Goal: Transaction & Acquisition: Purchase product/service

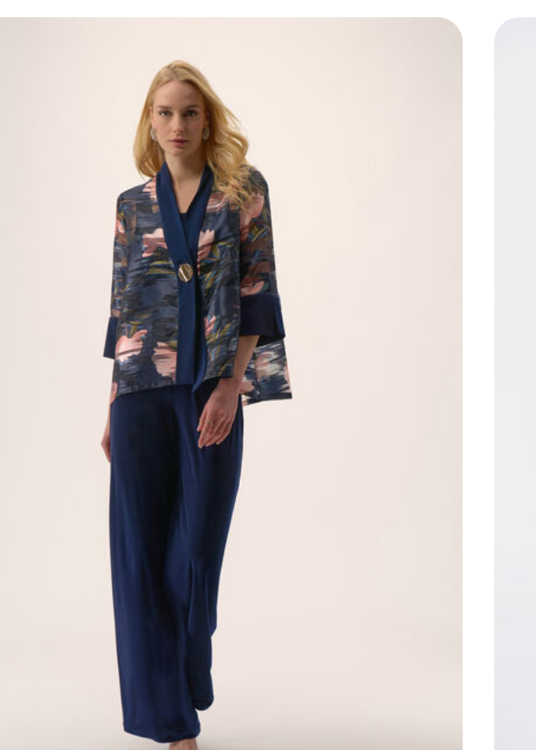
scroll to position [923, 0]
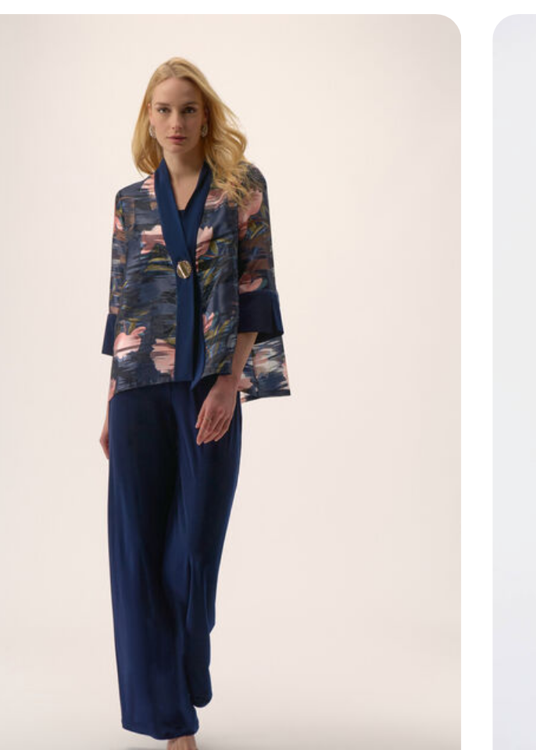
click at [81, 415] on img at bounding box center [90, 405] width 160 height 240
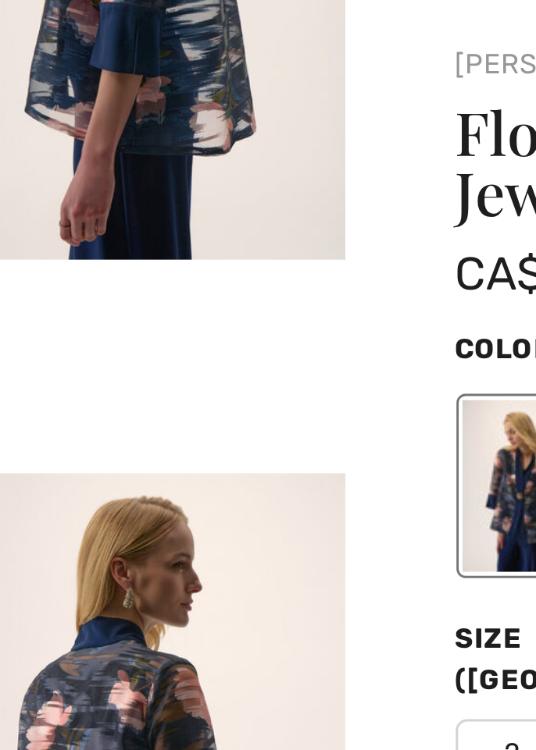
scroll to position [0, 0]
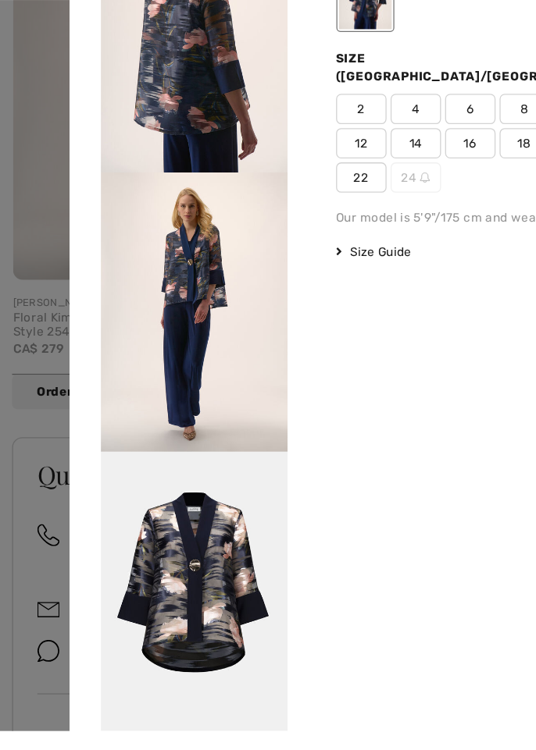
click at [11, 501] on div at bounding box center [268, 375] width 536 height 750
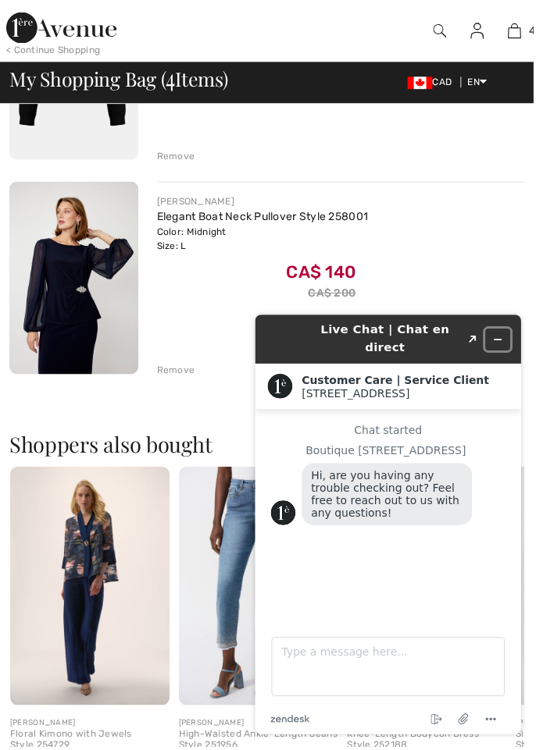
click at [497, 340] on icon "Minimize widget" at bounding box center [498, 340] width 7 height 0
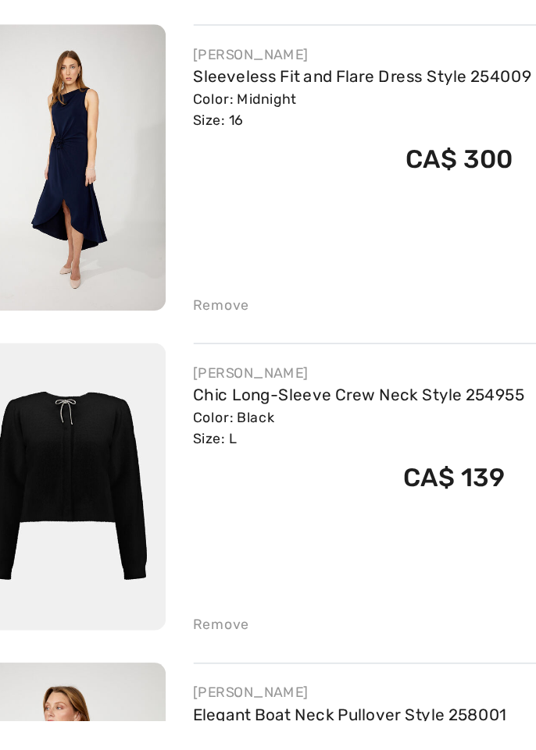
scroll to position [212, 0]
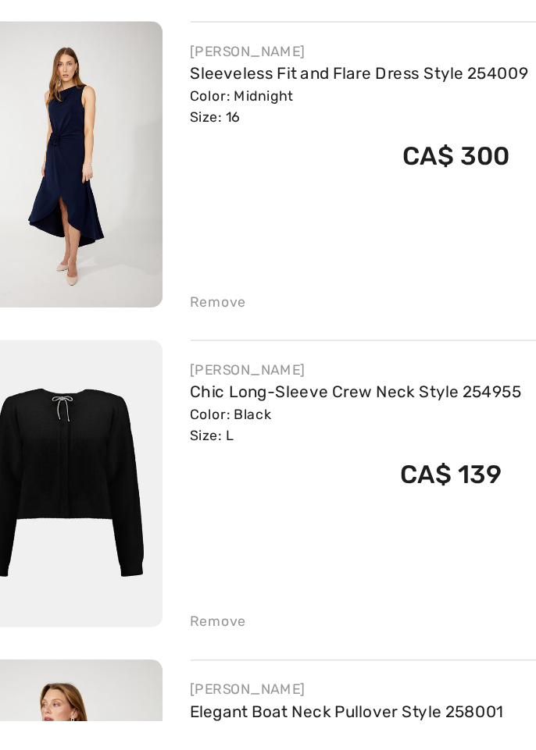
click at [182, 529] on link "Chic Long-Sleeve Crew Neck Style 254955" at bounding box center [270, 528] width 224 height 13
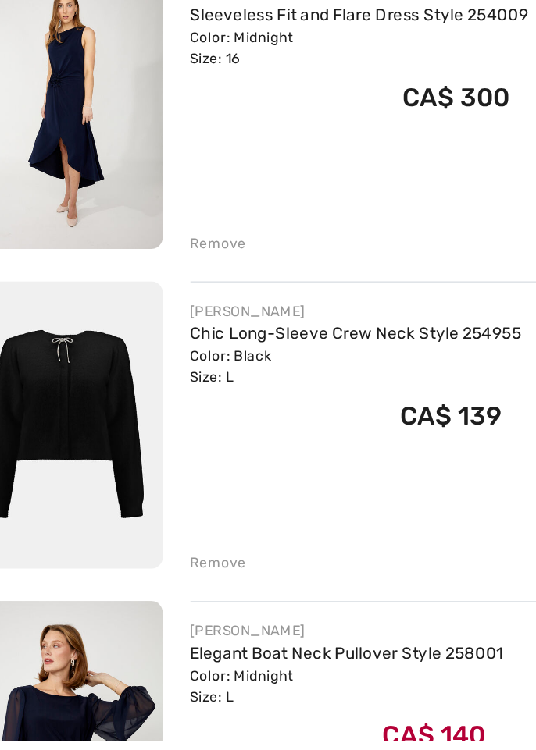
scroll to position [279, 0]
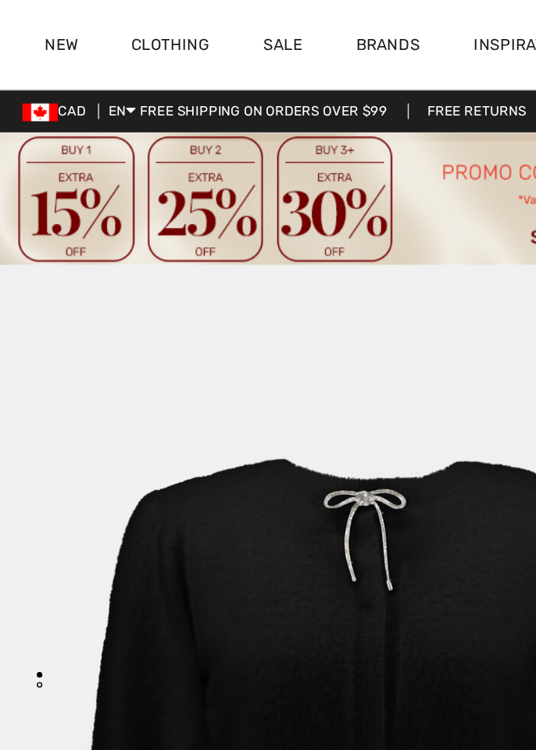
click at [193, 31] on link "Sale" at bounding box center [197, 33] width 27 height 16
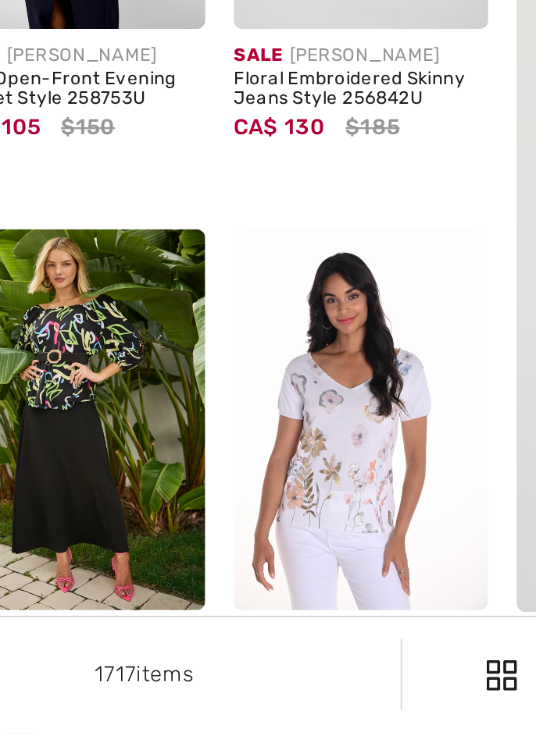
scroll to position [5, 0]
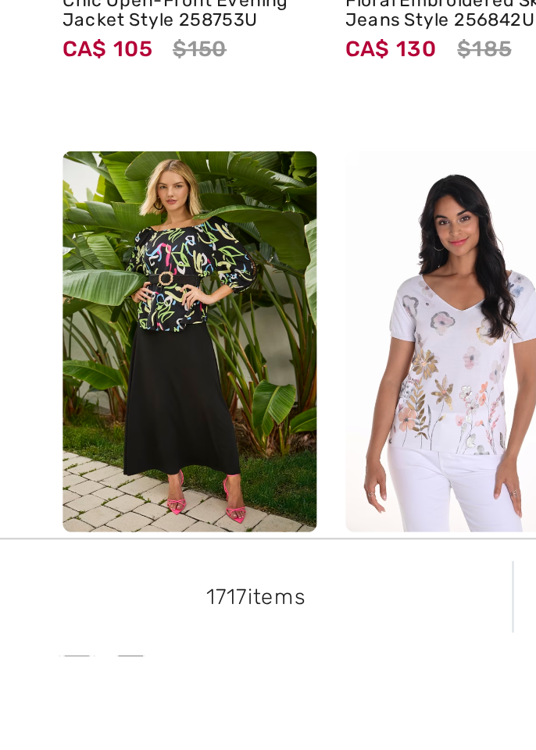
click at [58, 616] on img at bounding box center [82, 613] width 111 height 166
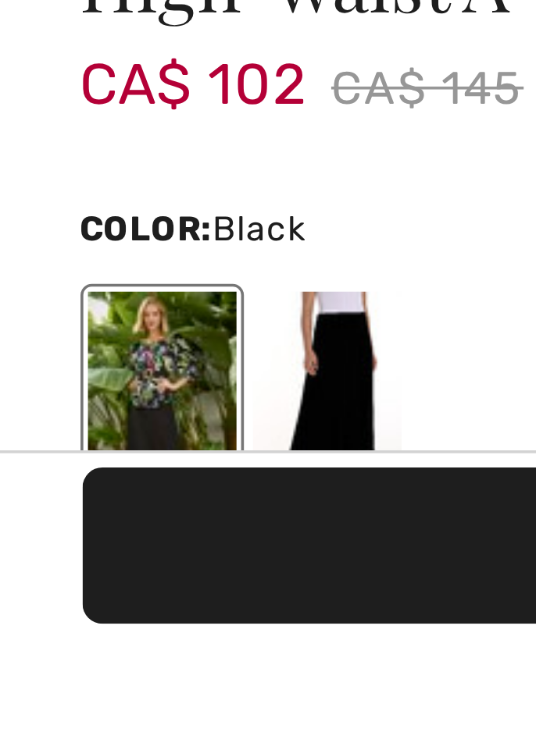
scroll to position [379, 0]
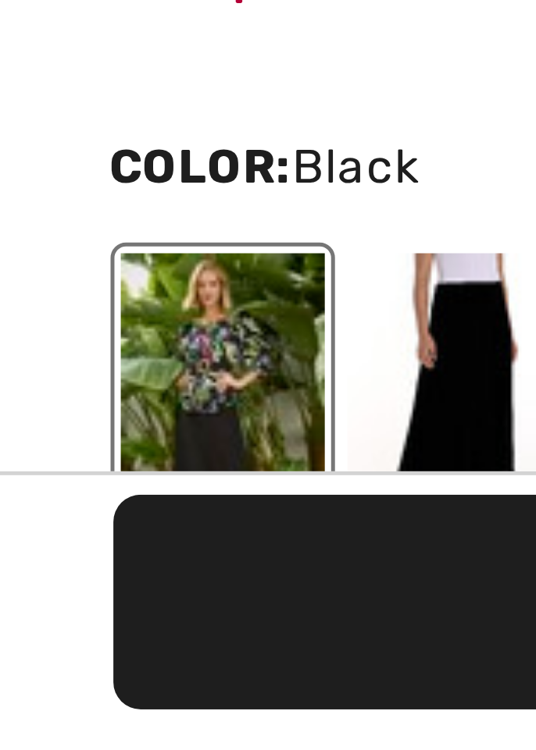
click at [80, 690] on div at bounding box center [89, 684] width 41 height 59
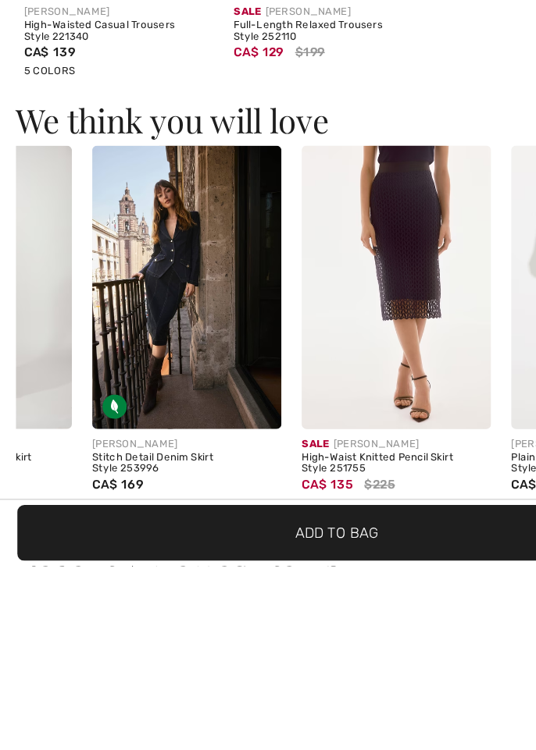
scroll to position [0, 0]
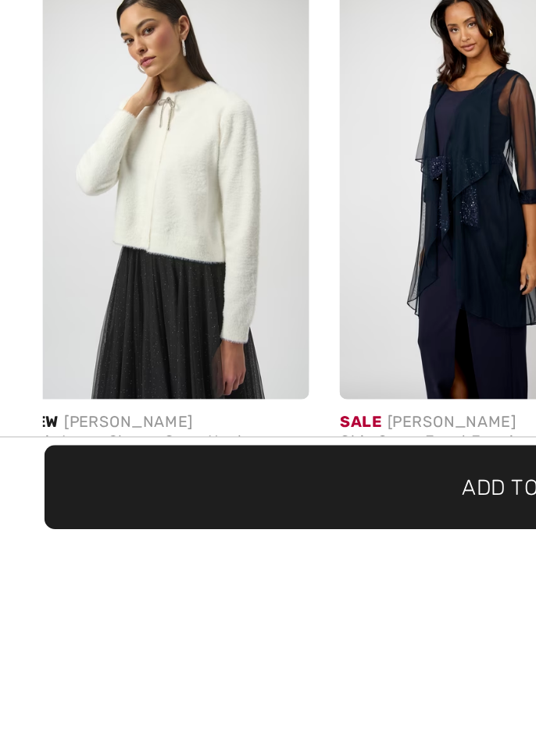
click at [66, 631] on img at bounding box center [84, 571] width 145 height 218
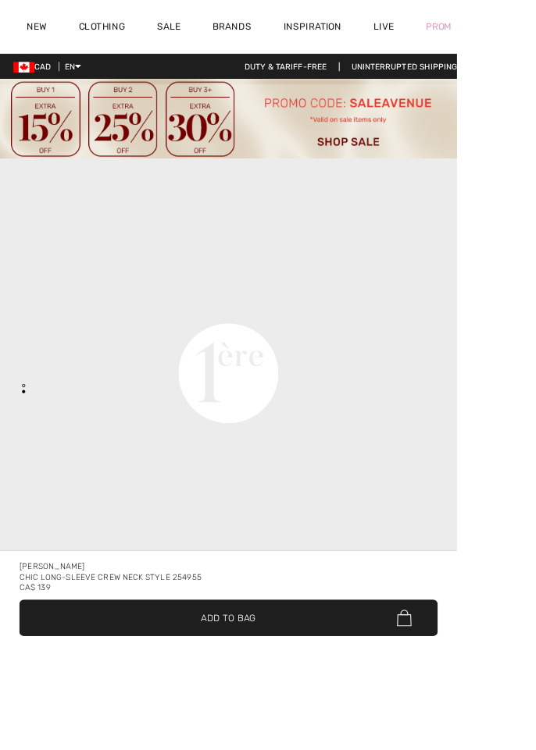
checkbox input "true"
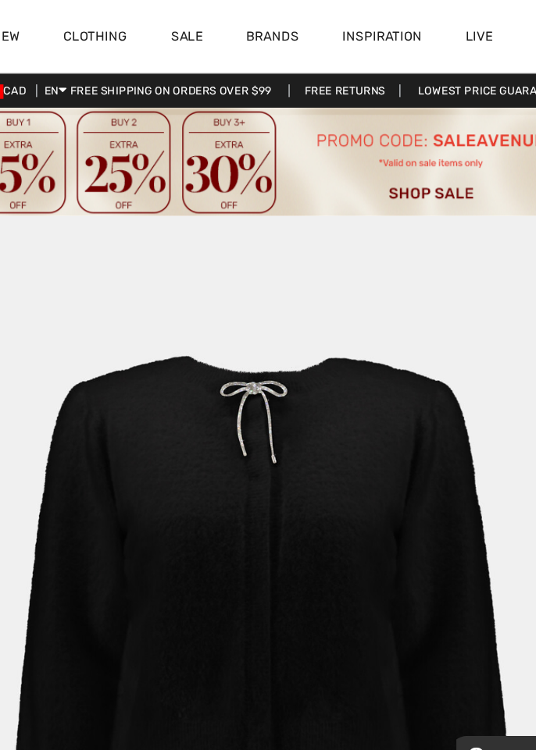
click at [117, 38] on link "Clothing" at bounding box center [119, 33] width 55 height 16
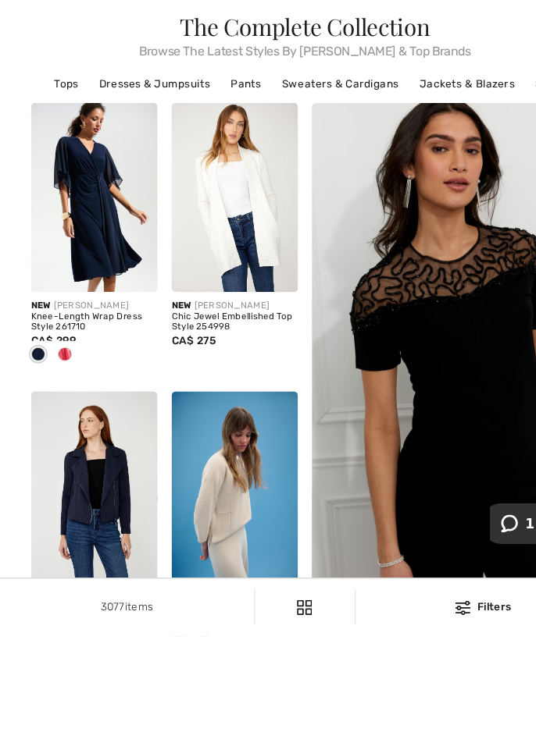
click at [72, 404] on img at bounding box center [82, 364] width 111 height 166
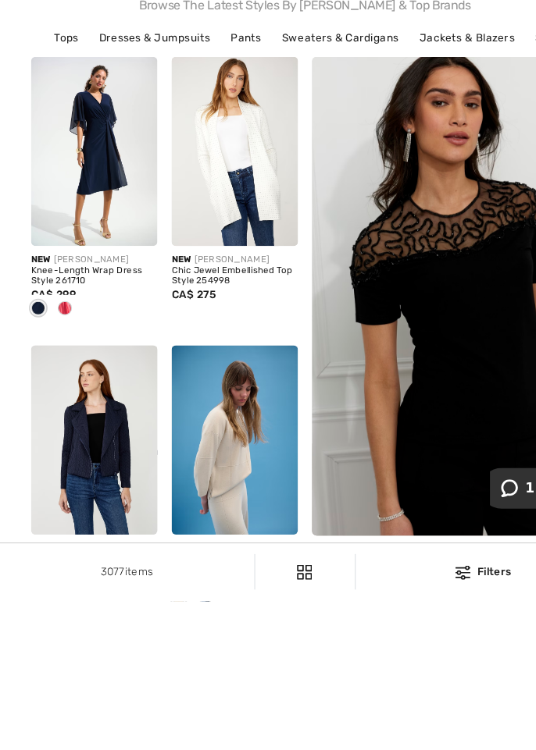
scroll to position [16, 0]
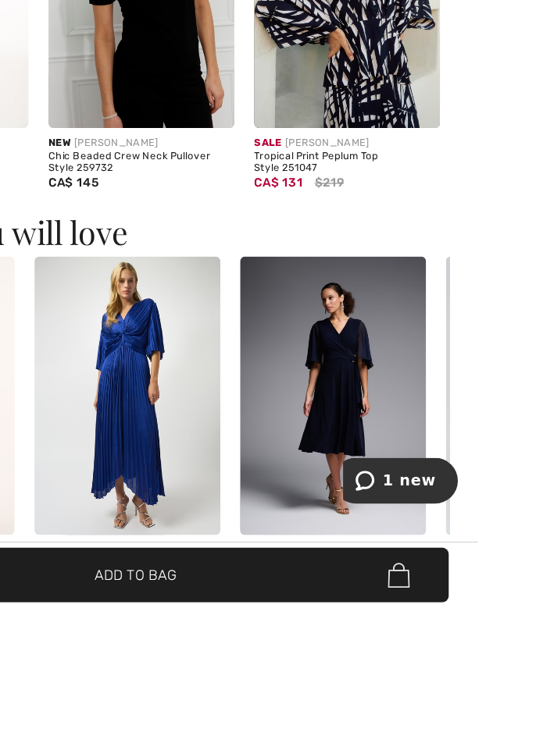
scroll to position [1513, 0]
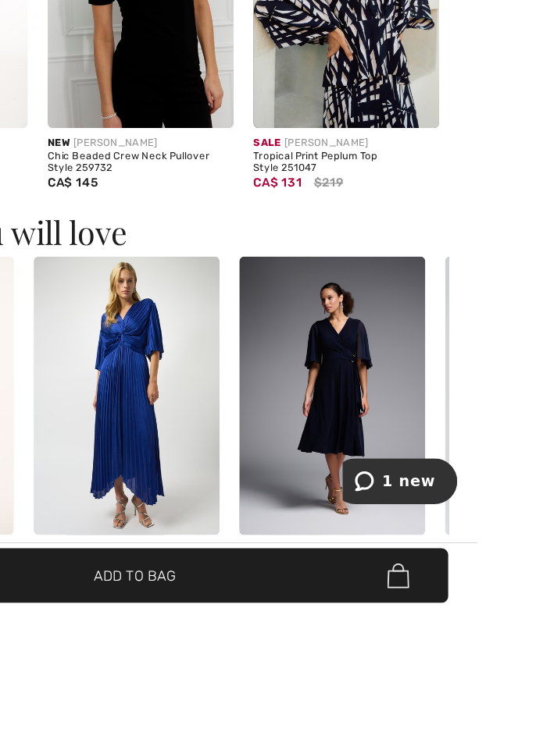
click at [405, 596] on img at bounding box center [422, 584] width 145 height 218
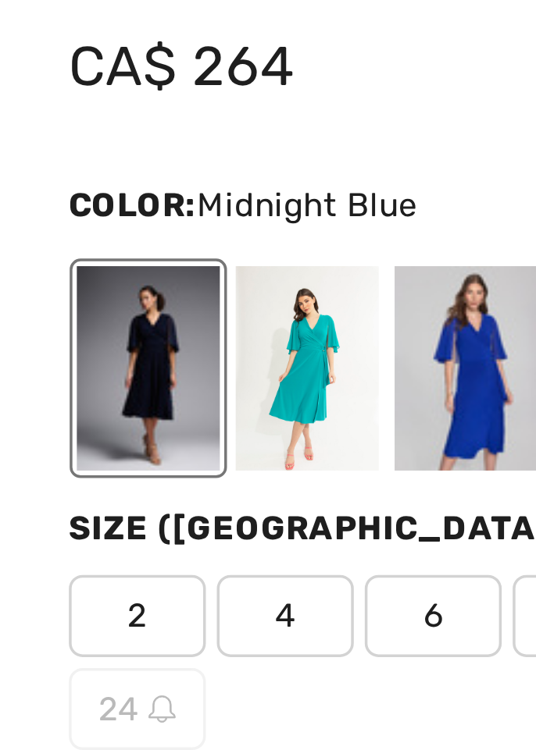
scroll to position [651, 0]
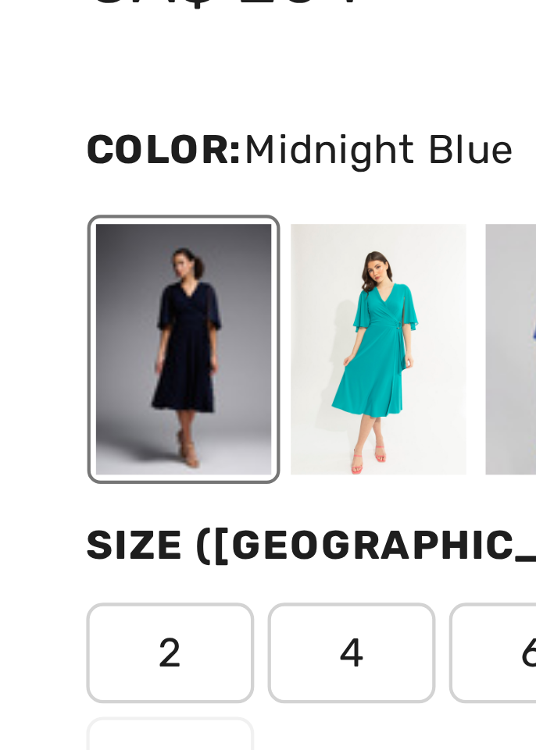
click at [85, 407] on div at bounding box center [89, 405] width 41 height 59
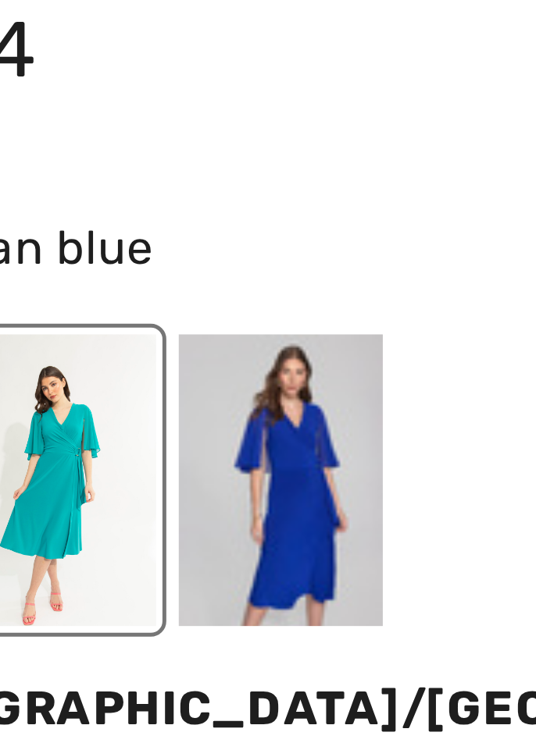
click at [143, 397] on div at bounding box center [135, 405] width 41 height 59
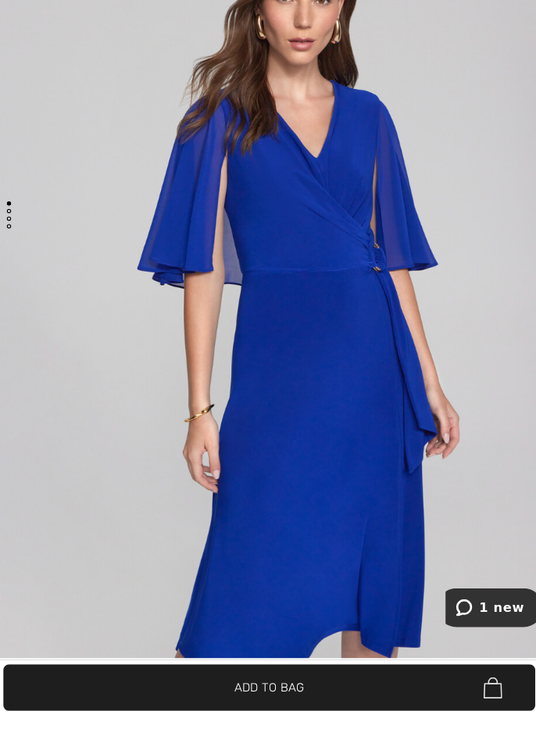
scroll to position [195, 0]
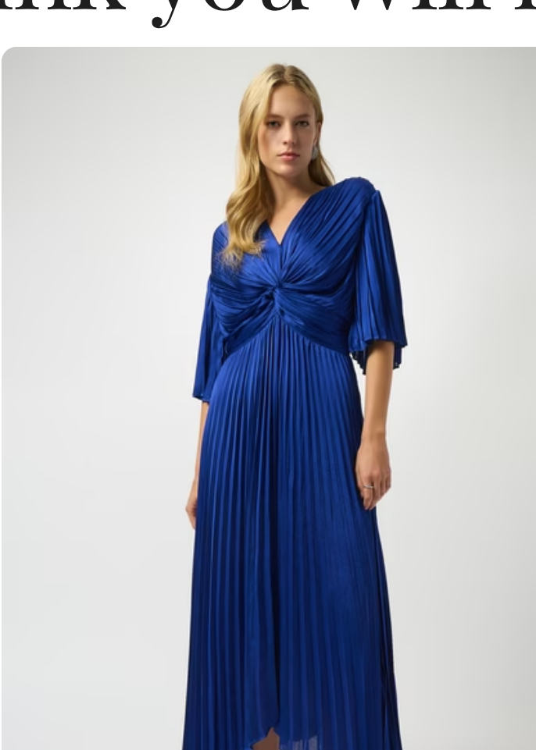
scroll to position [0, 97]
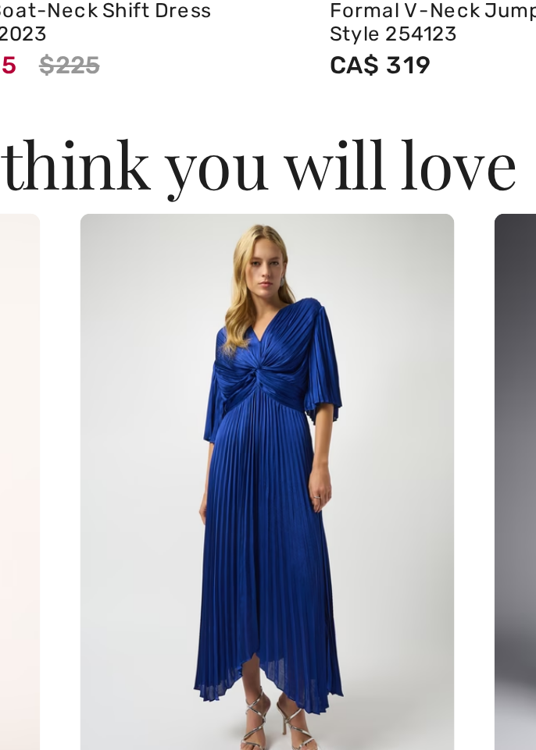
click at [162, 382] on img at bounding box center [164, 392] width 145 height 218
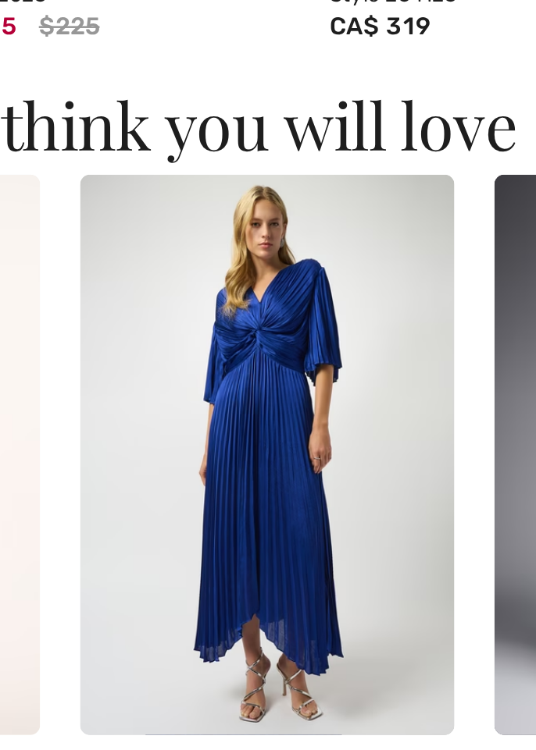
scroll to position [1705, 0]
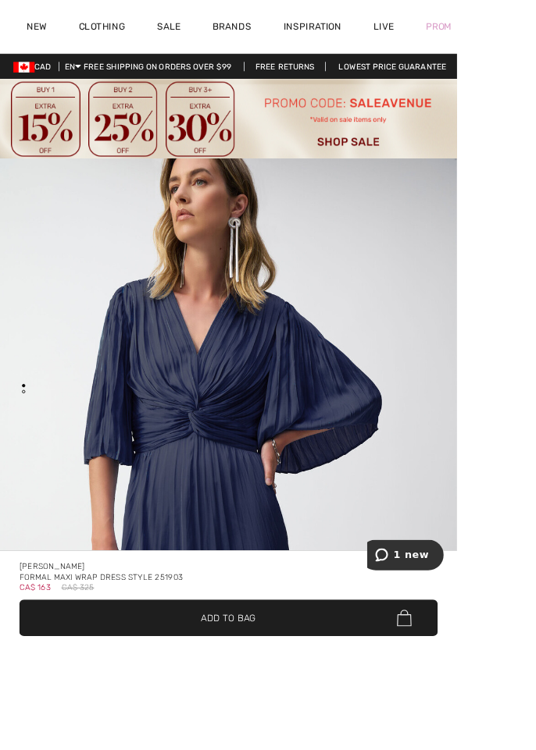
click at [535, 379] on html "We value your privacy We use cookies to enhance your browsing experience, serve…" at bounding box center [268, 375] width 536 height 750
click at [535, 358] on html "We value your privacy We use cookies to enhance your browsing experience, serve…" at bounding box center [268, 375] width 536 height 750
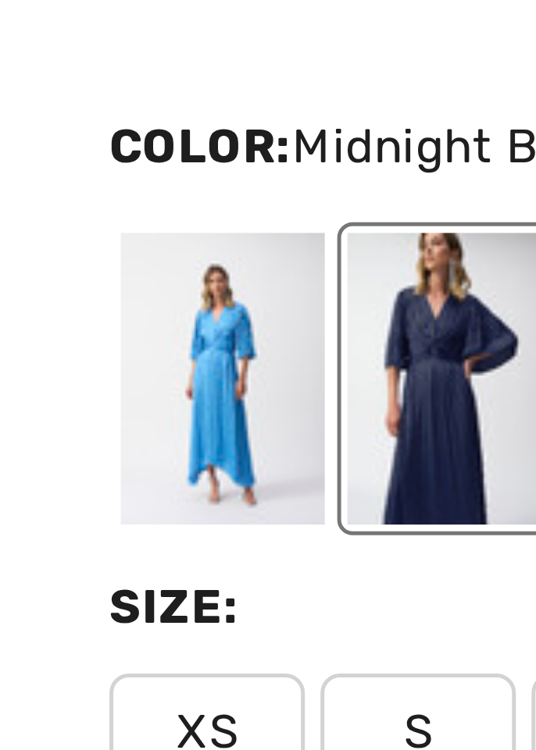
scroll to position [583, 0]
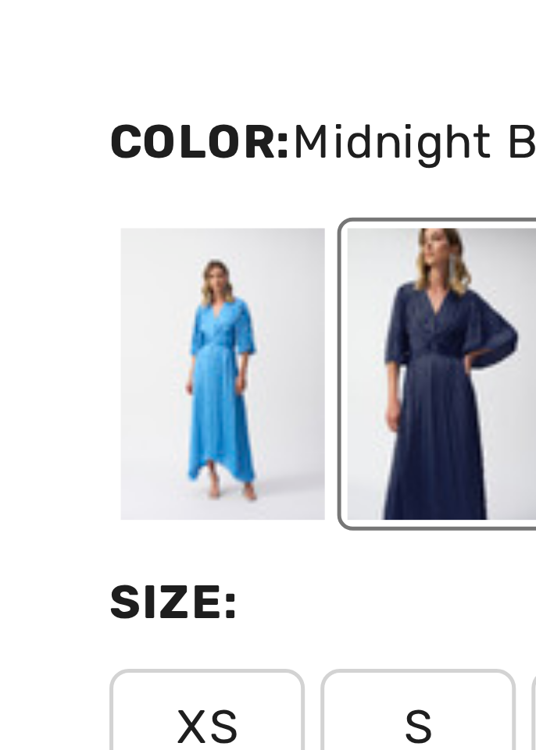
click at [35, 472] on div at bounding box center [44, 472] width 41 height 59
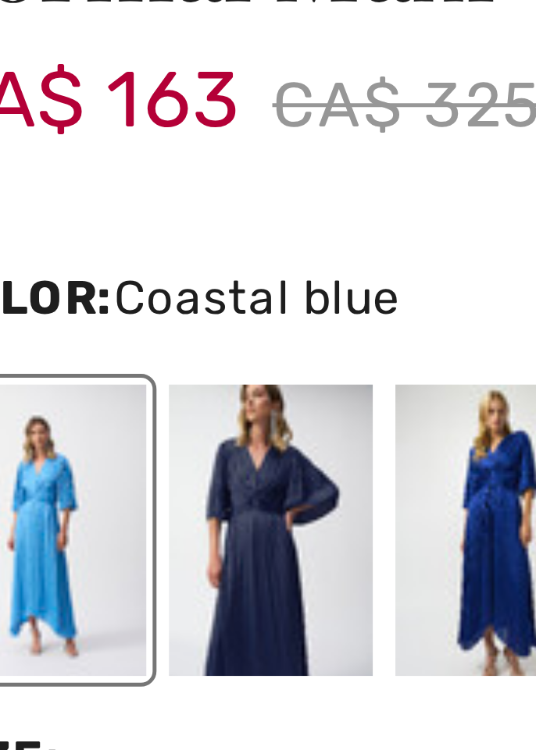
scroll to position [806, 0]
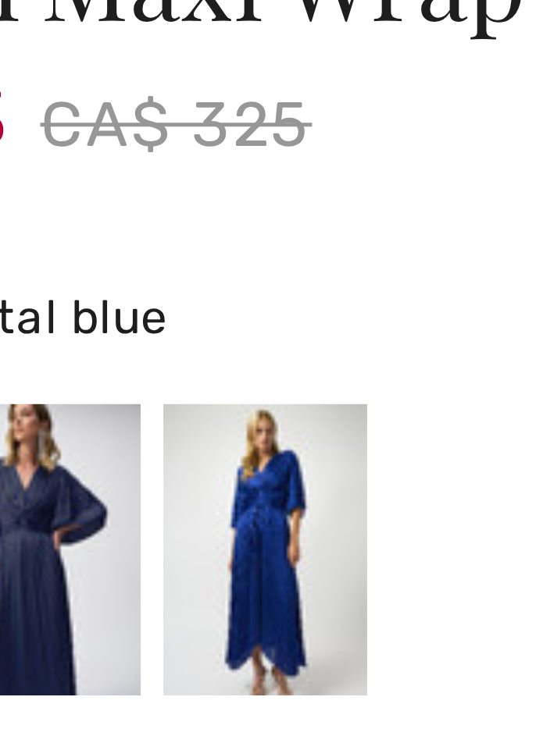
click at [130, 237] on div at bounding box center [135, 250] width 41 height 59
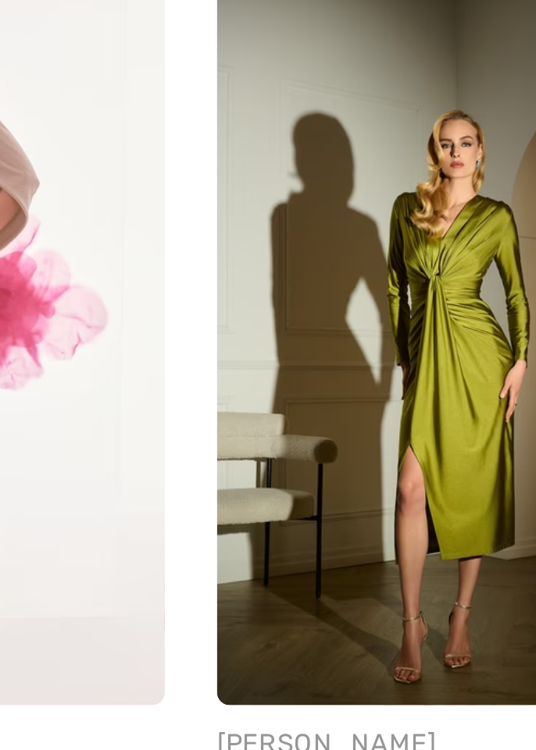
scroll to position [0, 0]
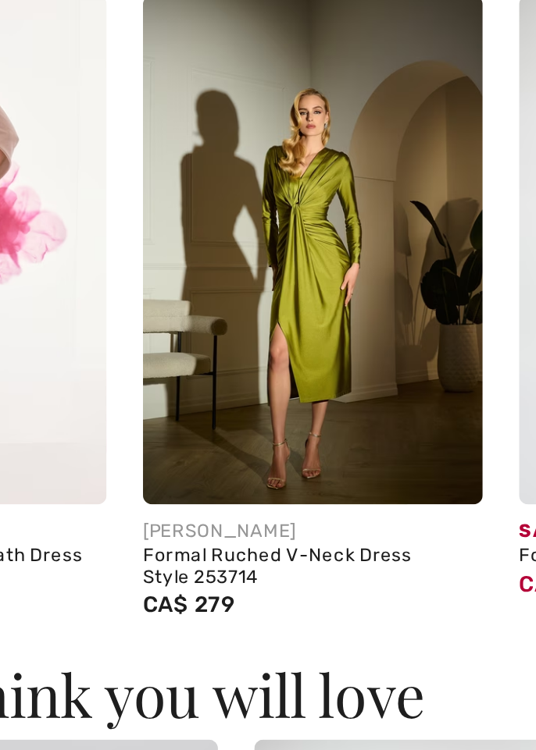
click at [166, 311] on img at bounding box center [213, 262] width 145 height 218
